Goal: Check status: Check status

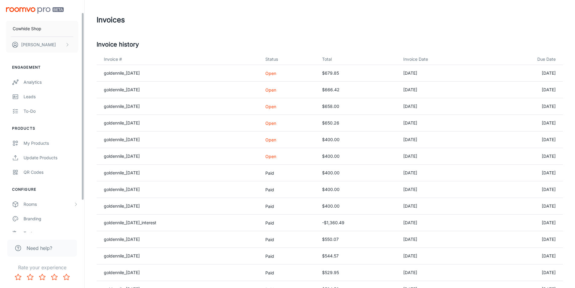
scroll to position [55, 0]
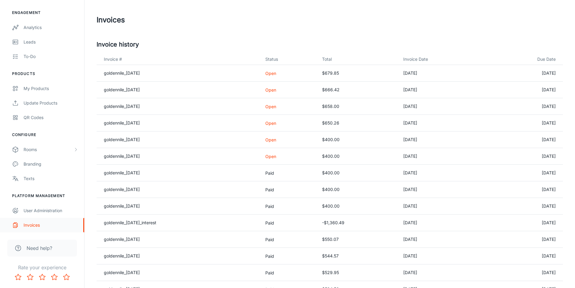
click at [36, 224] on div "Invoices" at bounding box center [51, 224] width 55 height 7
drag, startPoint x: 330, startPoint y: 157, endPoint x: 358, endPoint y: 156, distance: 28.1
click at [358, 156] on td "$400.00" at bounding box center [357, 156] width 81 height 17
drag, startPoint x: 326, startPoint y: 141, endPoint x: 360, endPoint y: 144, distance: 34.2
click at [360, 144] on td "$400.00" at bounding box center [357, 139] width 81 height 17
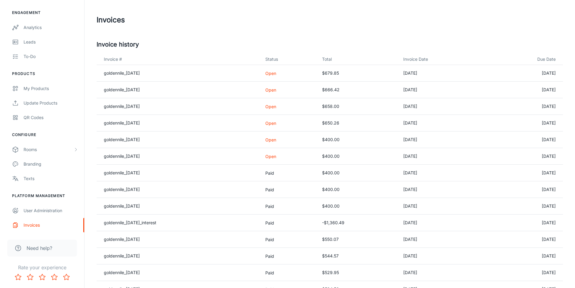
click at [334, 157] on td "$400.00" at bounding box center [357, 156] width 81 height 17
click at [40, 246] on span "Need help?" at bounding box center [40, 247] width 26 height 7
